Goal: Use online tool/utility: Utilize a website feature to perform a specific function

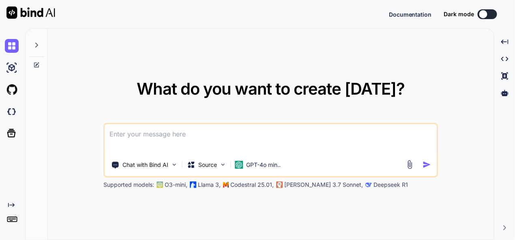
type textarea "x"
click at [186, 136] on textarea at bounding box center [271, 139] width 332 height 30
type textarea "t"
type textarea "x"
type textarea "th"
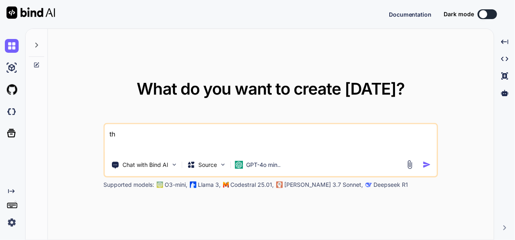
type textarea "x"
type textarea "thi"
type textarea "x"
type textarea "this"
type textarea "x"
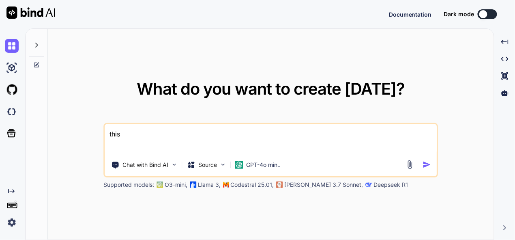
type textarea "this"
type textarea "x"
type textarea "this i"
type textarea "x"
type textarea "this is"
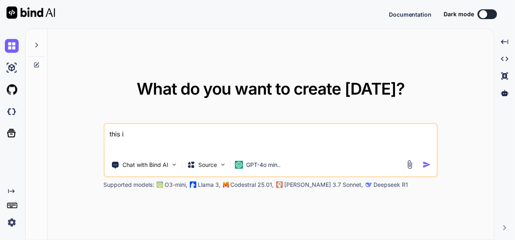
type textarea "x"
type textarea "this is"
type textarea "x"
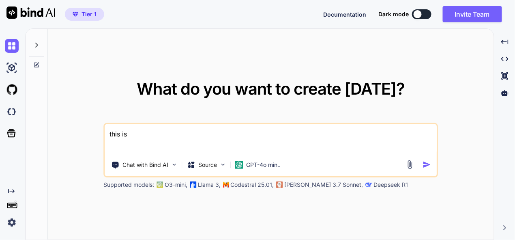
type textarea "this is m"
type textarea "x"
type textarea "this is my"
type textarea "x"
type textarea "this is my"
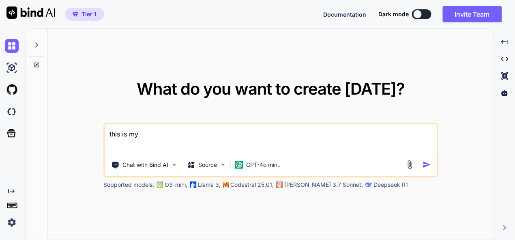
type textarea "x"
type textarea "this is my t"
type textarea "x"
type textarea "this is my to"
type textarea "x"
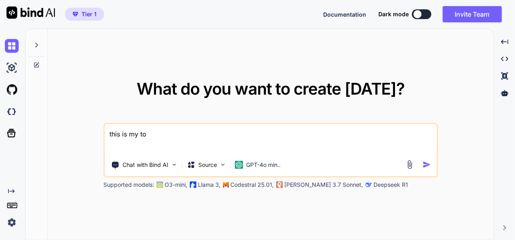
type textarea "this is my too"
type textarea "x"
type textarea "this is my tool"
type textarea "x"
type textarea "this is my tool"
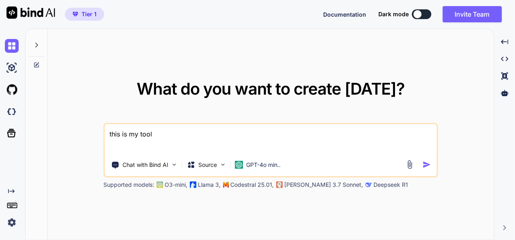
type textarea "x"
type textarea "this is my tool -"
type textarea "x"
type textarea "this is my tool -"
type textarea "x"
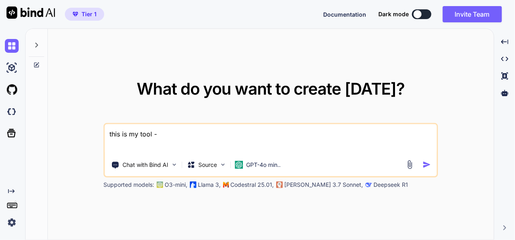
type textarea "this is my tool - ""
type textarea "x"
type textarea "this is my tool - """
type textarea "x"
type textarea "this is my tool - "here is php code - "<?php session_start(); header('Content-T…"
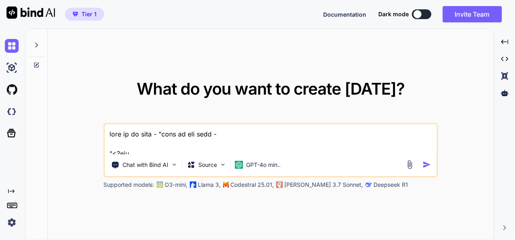
type textarea "x"
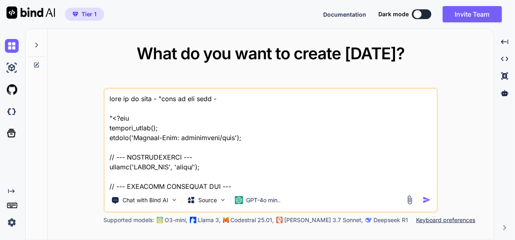
scroll to position [11601, 0]
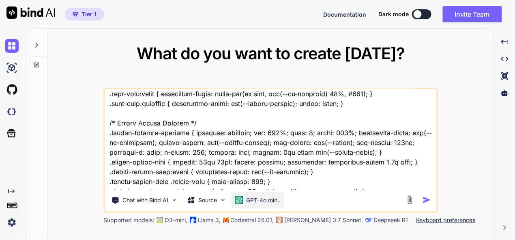
type textarea "this is my tool - "here is php code - "<?php session_start(); header('Content-T…"
click at [267, 196] on p "GPT-4o min.." at bounding box center [264, 200] width 34 height 8
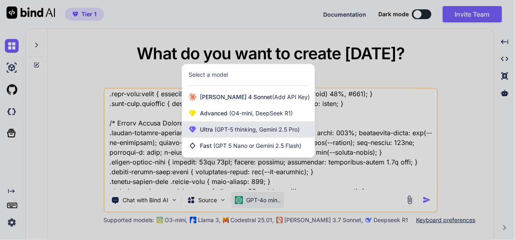
click at [254, 128] on span "(GPT-5 thinking, Gemini 2.5 Pro)" at bounding box center [256, 129] width 87 height 7
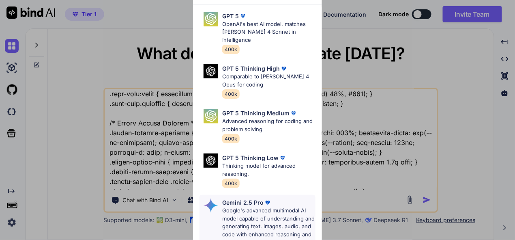
click at [250, 206] on p "Google's advanced multimodal AI model capable of understanding and generating t…" at bounding box center [268, 226] width 93 height 40
type textarea "x"
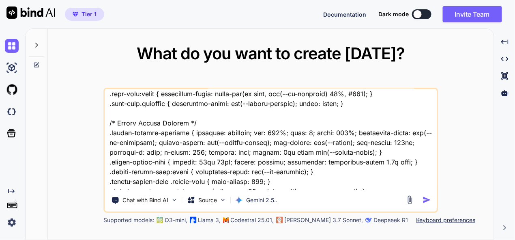
click at [225, 184] on textarea at bounding box center [271, 139] width 332 height 101
type textarea "this is my tool - "here is php code - "<?php session_start(); header('Content-T…"
type textarea "x"
type textarea "this is my tool - "here is php code - "<?php session_start(); header('Content-T…"
type textarea "x"
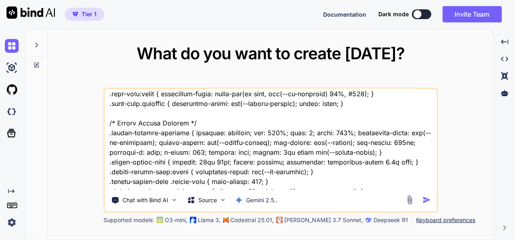
type textarea "this is my tool - "here is php code - "<?php session_start(); header('Content-T…"
type textarea "x"
type textarea "this is my tool - "here is php code - "<?php session_start(); header('Content-T…"
type textarea "x"
type textarea "this is my tool - "here is php code - "<?php session_start(); header('Content-T…"
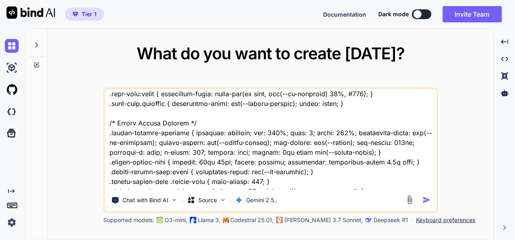
type textarea "x"
type textarea "this is my tool - "here is php code - "<?php session_start(); header('Content-T…"
type textarea "x"
type textarea "this is my tool - "here is php code - "<?php session_start(); header('Content-T…"
type textarea "x"
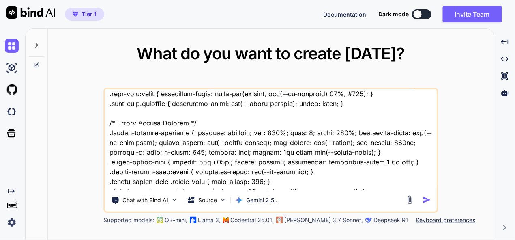
type textarea "this is my tool - "here is php code - "<?php session_start(); header('Content-T…"
type textarea "x"
type textarea "this is my tool - "here is php code - "<?php session_start(); header('Content-T…"
type textarea "x"
type textarea "this is my tool - "here is php code - "<?php session_start(); header('Content-T…"
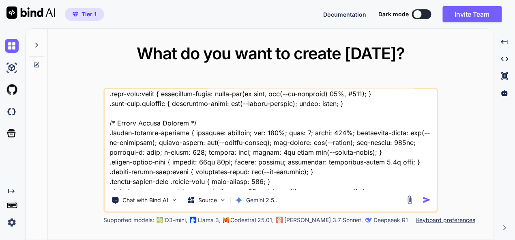
type textarea "x"
type textarea "this is my tool - "here is php code - "<?php session_start(); header('Content-T…"
type textarea "x"
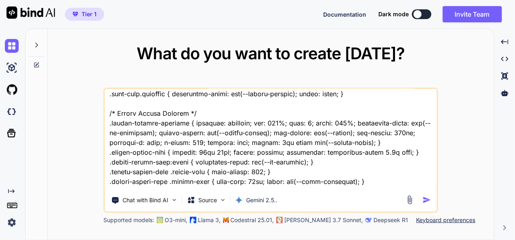
type textarea "this is my tool - "here is php code - "<?php session_start(); header('Content-T…"
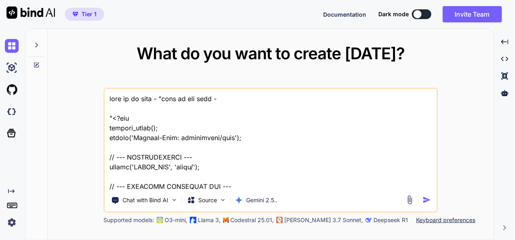
scroll to position [11611, 0]
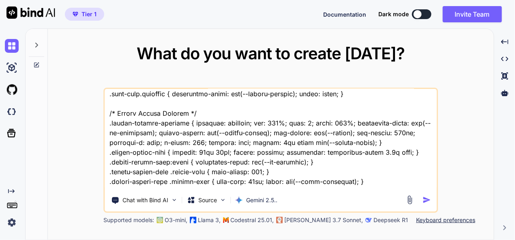
type textarea "this is my tool - "here is php code - "<?php session_start(); header('Content-T…"
type textarea "x"
type textarea "this is my tool - "here is php code - "<?php session_start(); header('Content-T…"
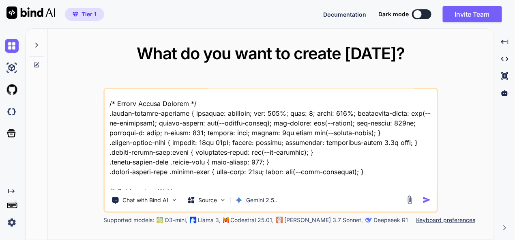
type textarea "x"
type textarea "this is my tool - "here is php code - "<?php session_start(); header('Content-T…"
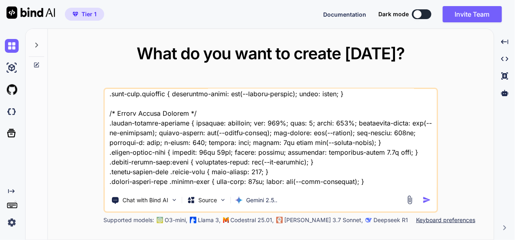
type textarea "x"
type textarea "this is my tool - "here is php code - "<?php session_start(); header('Content-T…"
type textarea "x"
type textarea "this is my tool - "here is php code - "<?php session_start(); header('Content-T…"
type textarea "x"
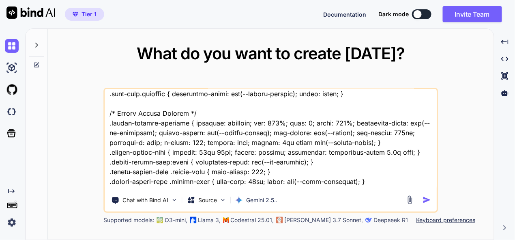
type textarea "this is my tool - "here is php code - "<?php session_start(); header('Content-T…"
type textarea "x"
type textarea "this is my tool - "here is php code - "<?php session_start(); header('Content-T…"
type textarea "x"
type textarea "this is my tool - "here is php code - "<?php session_start(); header('Content-T…"
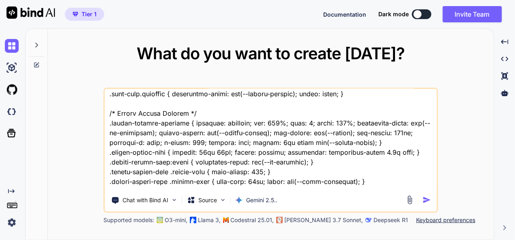
type textarea "x"
type textarea "this is my tool - "here is php code - "<?php session_start(); header('Content-T…"
type textarea "x"
type textarea "this is my tool - "here is php code - "<?php session_start(); header('Content-T…"
type textarea "x"
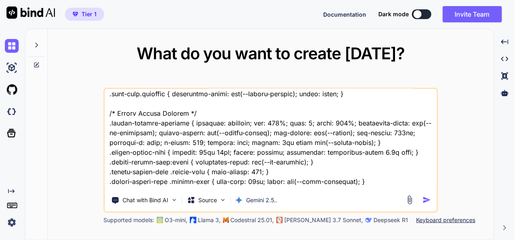
type textarea "this is my tool - "here is php code - "<?php session_start(); header('Content-T…"
type textarea "x"
type textarea "this is my tool - "here is php code - "<?php session_start(); header('Content-T…"
type textarea "x"
type textarea "this is my tool - "here is php code - "<?php session_start(); header('Content-T…"
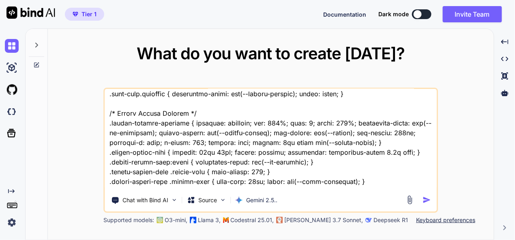
type textarea "x"
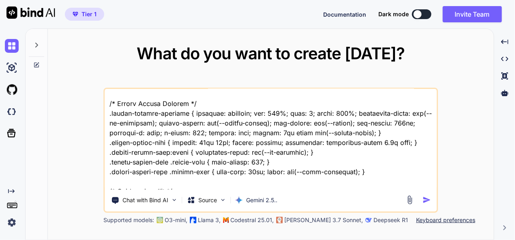
type textarea "this is my tool - "here is php code - "<?php session_start(); header('Content-T…"
type textarea "x"
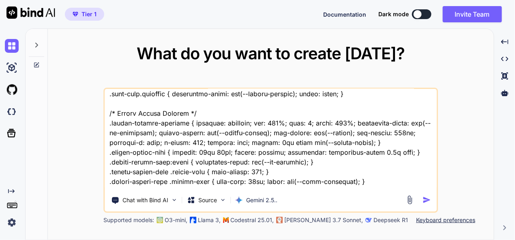
type textarea "this is my tool - "here is php code - "<?php session_start(); header('Content-T…"
type textarea "x"
type textarea "this is my tool - "here is php code - "<?php session_start(); header('Content-T…"
type textarea "x"
type textarea "this is my tool - "here is php code - "<?php session_start(); header('Content-T…"
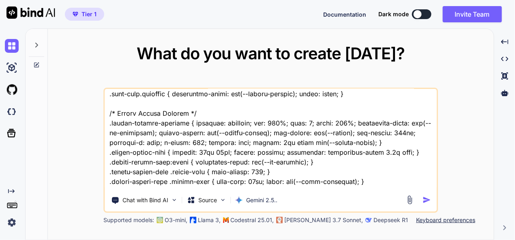
click at [429, 198] on img "button" at bounding box center [427, 200] width 9 height 9
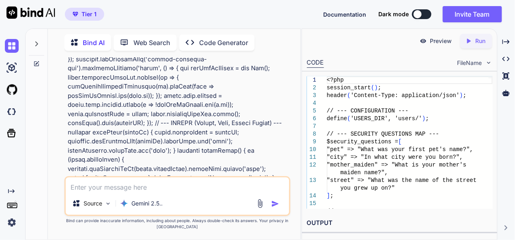
scroll to position [7324, 0]
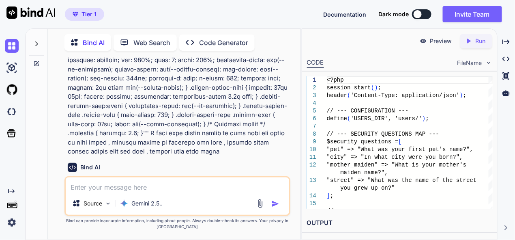
type textarea "x"
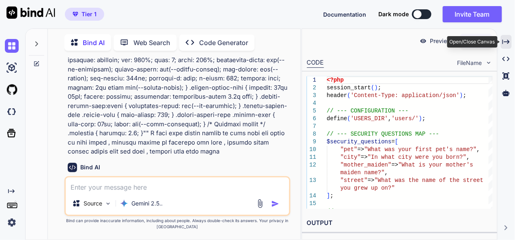
click at [511, 41] on div "Created with Pixso." at bounding box center [506, 42] width 11 height 14
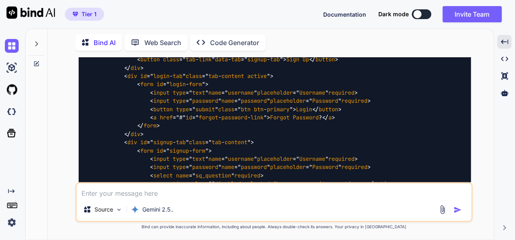
scroll to position [5498, 0]
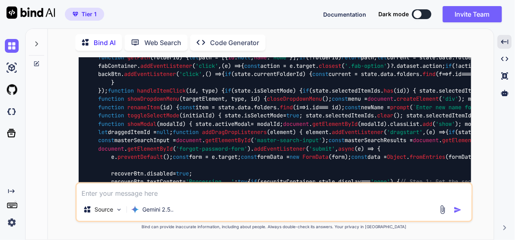
scroll to position [7161, 0]
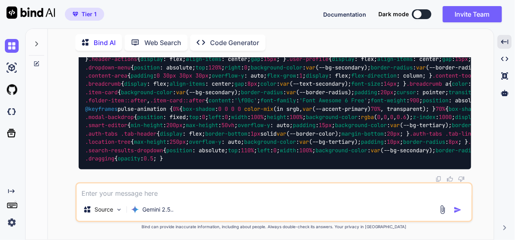
scroll to position [10042, 0]
